Goal: Find specific page/section: Find specific page/section

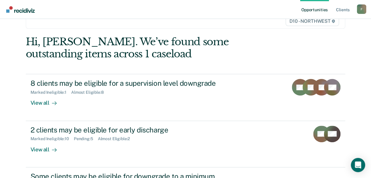
scroll to position [89, 0]
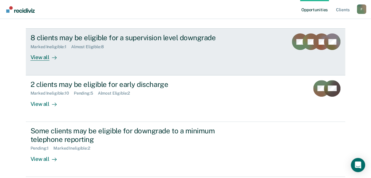
click at [34, 58] on div "View all" at bounding box center [47, 55] width 33 height 12
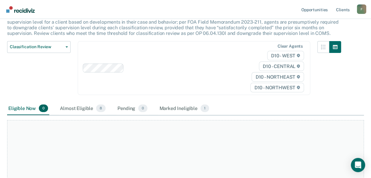
scroll to position [89, 0]
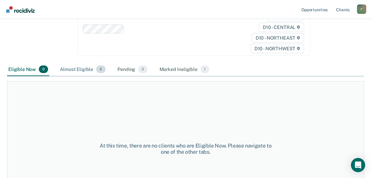
click at [81, 69] on div "Almost Eligible 8" at bounding box center [83, 69] width 48 height 13
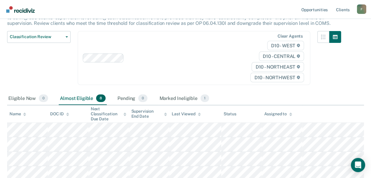
scroll to position [0, 0]
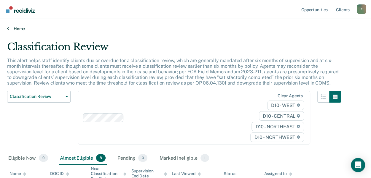
click at [9, 29] on link "Home" at bounding box center [185, 28] width 356 height 5
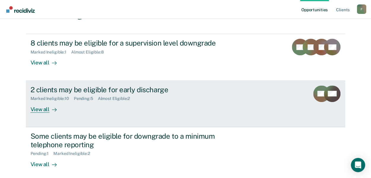
scroll to position [89, 0]
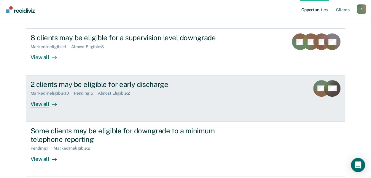
click at [32, 104] on div "View all" at bounding box center [47, 102] width 33 height 12
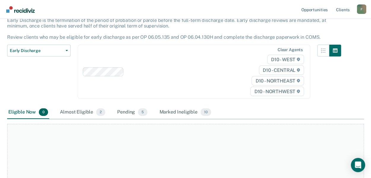
scroll to position [89, 0]
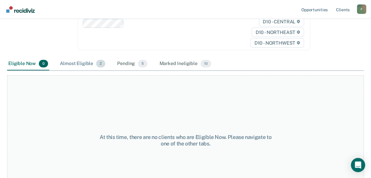
click at [84, 62] on div "Almost Eligible 2" at bounding box center [83, 63] width 48 height 13
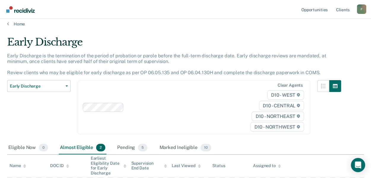
scroll to position [0, 0]
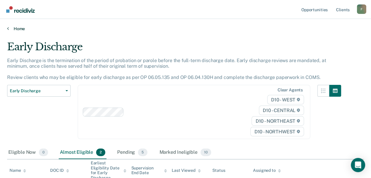
click at [7, 28] on icon at bounding box center [8, 28] width 2 height 5
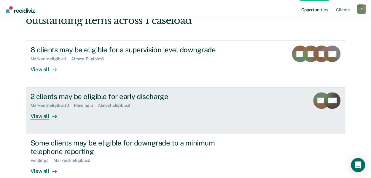
scroll to position [118, 0]
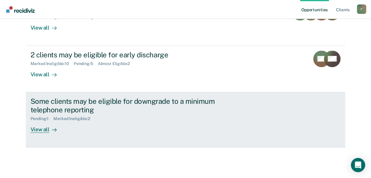
click at [40, 129] on div "View all" at bounding box center [47, 127] width 33 height 12
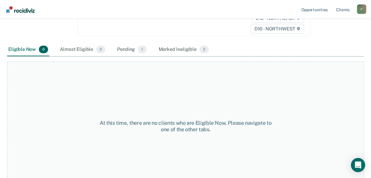
scroll to position [104, 0]
click at [171, 43] on div "Marked Ineligible 2" at bounding box center [183, 49] width 53 height 13
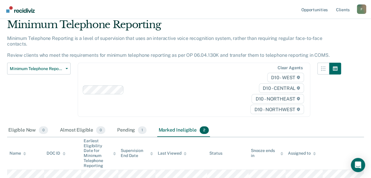
scroll to position [0, 0]
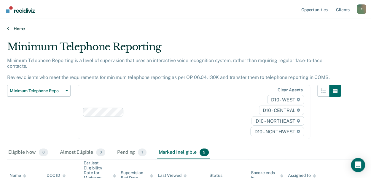
click at [15, 28] on link "Home" at bounding box center [185, 28] width 356 height 5
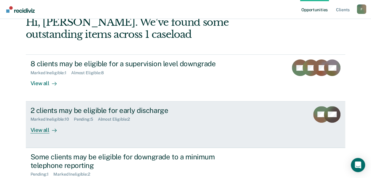
scroll to position [123, 0]
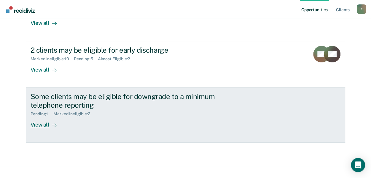
click at [40, 125] on div "View all" at bounding box center [47, 123] width 33 height 12
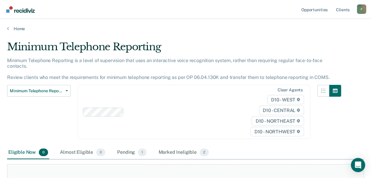
scroll to position [104, 0]
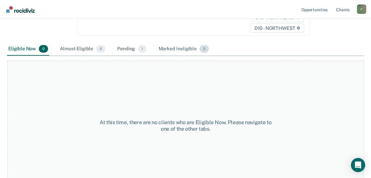
click at [182, 43] on div "Marked Ineligible 2" at bounding box center [183, 49] width 53 height 13
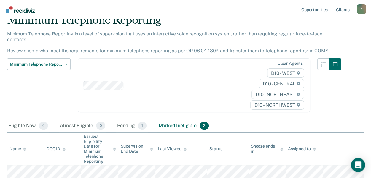
scroll to position [0, 0]
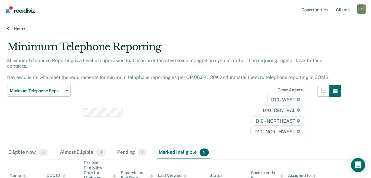
click at [7, 27] on icon at bounding box center [8, 28] width 2 height 5
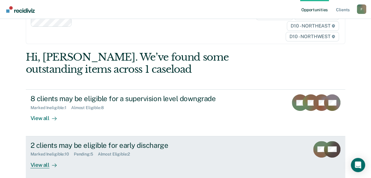
scroll to position [89, 0]
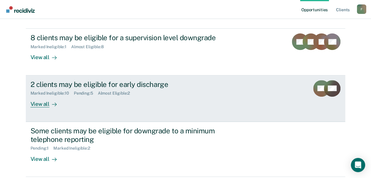
click at [34, 103] on div "View all" at bounding box center [47, 102] width 33 height 12
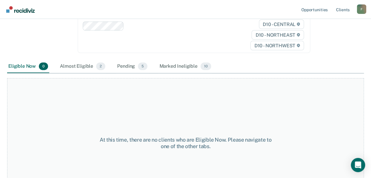
scroll to position [89, 0]
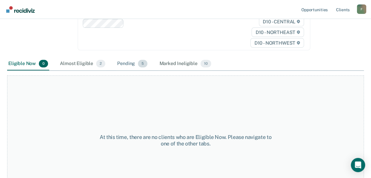
click at [126, 63] on div "Pending 5" at bounding box center [132, 63] width 33 height 13
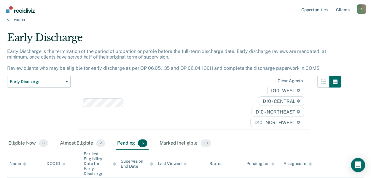
scroll to position [0, 0]
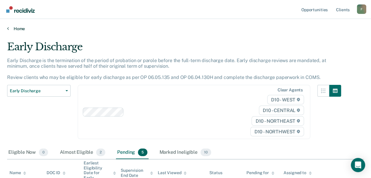
click at [9, 28] on link "Home" at bounding box center [185, 28] width 356 height 5
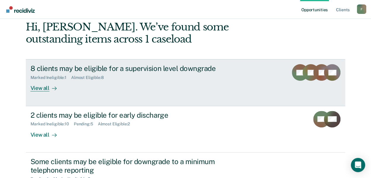
scroll to position [59, 0]
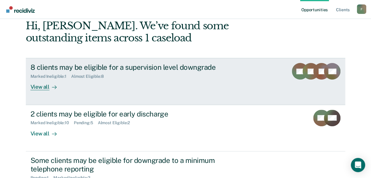
click at [35, 86] on div "View all" at bounding box center [47, 85] width 33 height 12
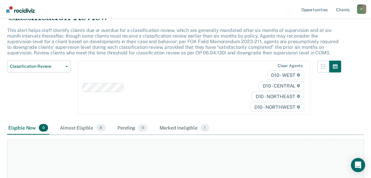
scroll to position [89, 0]
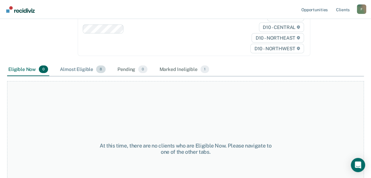
click at [87, 70] on div "Almost Eligible 8" at bounding box center [83, 69] width 48 height 13
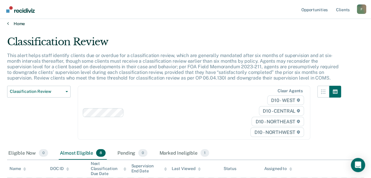
scroll to position [0, 0]
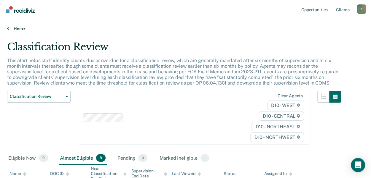
click at [9, 28] on icon at bounding box center [8, 28] width 2 height 5
